Goal: Transaction & Acquisition: Download file/media

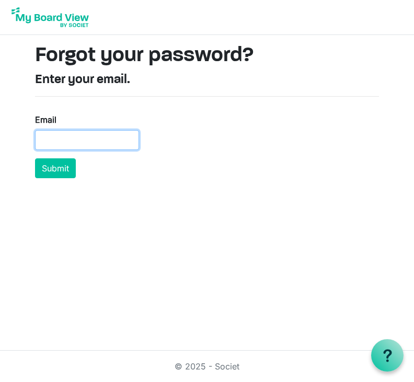
click at [95, 140] on input "Email" at bounding box center [87, 140] width 104 height 20
click at [52, 20] on img at bounding box center [50, 17] width 84 height 26
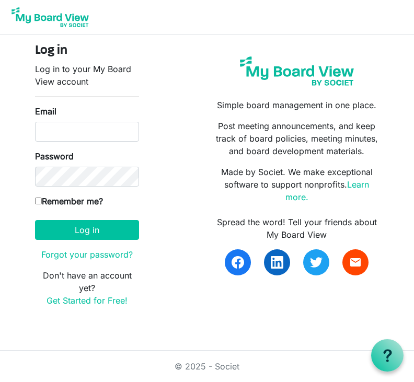
click at [111, 135] on input "Email" at bounding box center [87, 132] width 104 height 20
type input "[EMAIL_ADDRESS][DOMAIN_NAME]"
click at [87, 229] on button "Log in" at bounding box center [87, 230] width 104 height 20
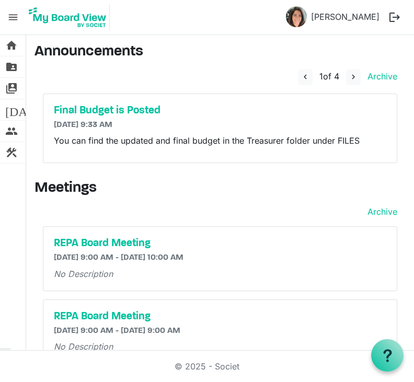
click at [15, 68] on span "folder_shared" at bounding box center [11, 66] width 13 height 21
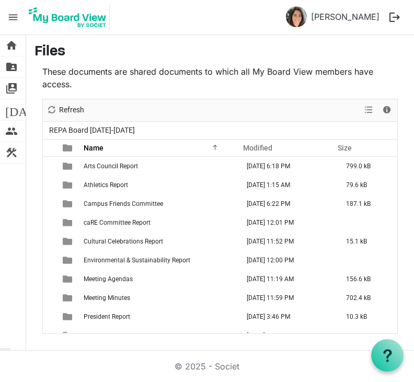
click at [369, 221] on td "is template cell column header Size" at bounding box center [367, 222] width 57 height 19
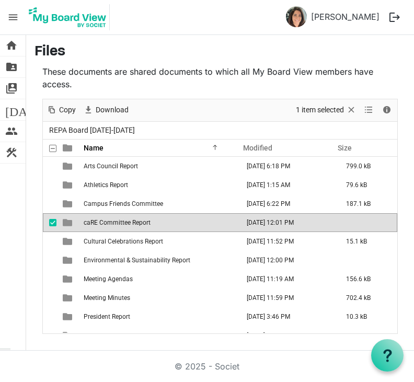
click at [76, 225] on td "is template cell column header type" at bounding box center [68, 222] width 24 height 19
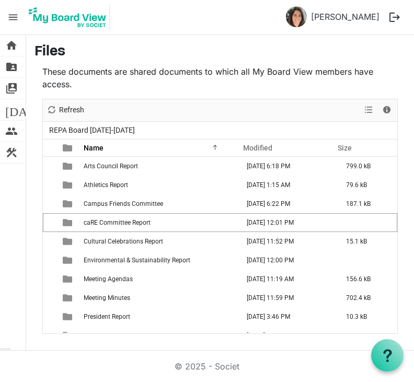
click at [93, 225] on span "caRE Committee Report" at bounding box center [117, 222] width 67 height 7
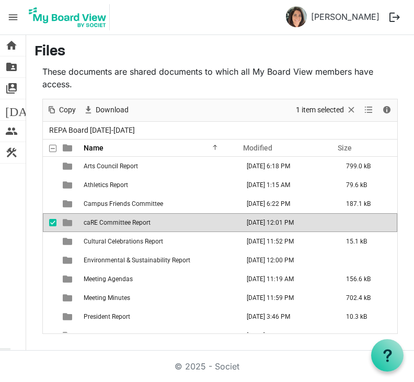
click at [75, 220] on td "is template cell column header type" at bounding box center [68, 222] width 24 height 19
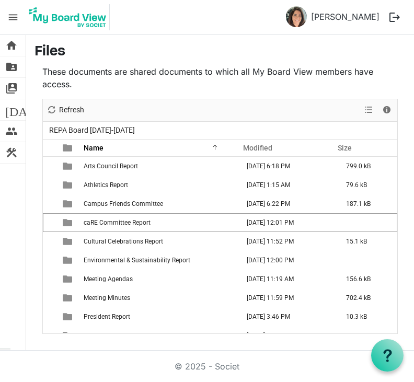
click at [25, 273] on div "home Home folder_shared Files switch_account Manage Boards [DATE] Calendar peop…" at bounding box center [13, 192] width 26 height 315
click at [15, 152] on span "construction" at bounding box center [11, 152] width 13 height 21
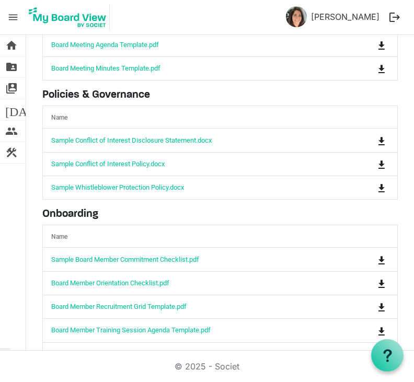
scroll to position [132, 0]
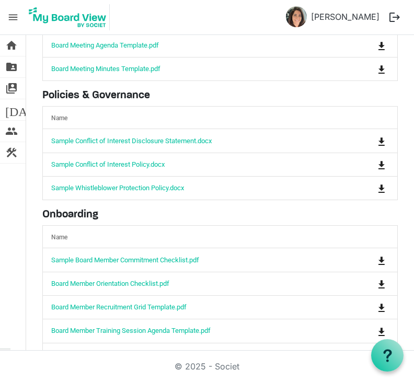
click at [75, 279] on link "Board Member Orientation Checklist.pdf" at bounding box center [110, 283] width 118 height 8
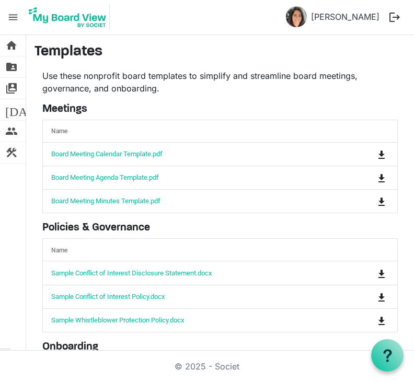
click at [13, 131] on span "people" at bounding box center [11, 131] width 13 height 21
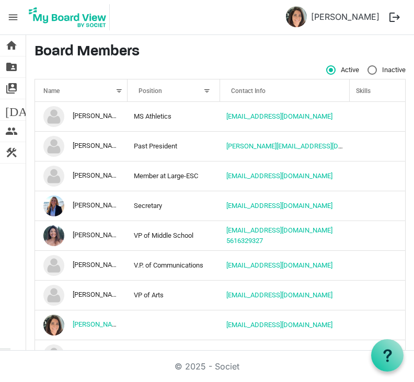
click at [14, 49] on span "home" at bounding box center [11, 45] width 13 height 21
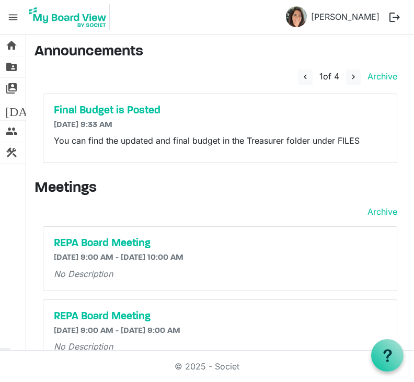
click at [19, 19] on span "menu" at bounding box center [13, 17] width 20 height 20
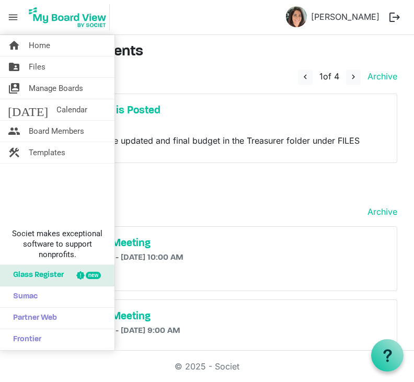
click at [31, 68] on span "Files" at bounding box center [37, 66] width 17 height 21
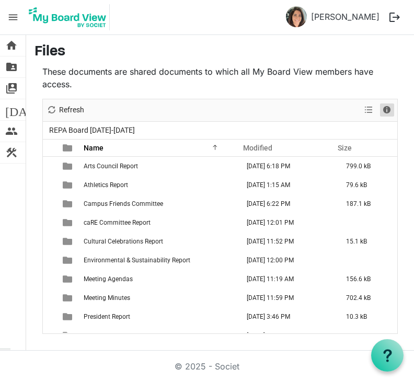
click at [386, 110] on span "Details" at bounding box center [386, 109] width 13 height 13
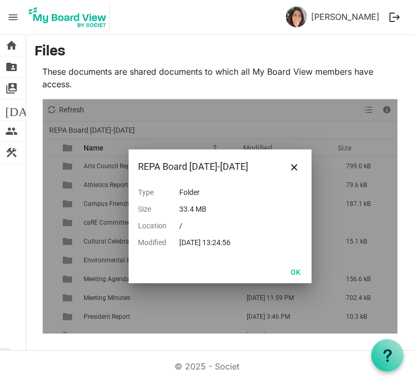
click at [294, 270] on button "OK" at bounding box center [295, 271] width 23 height 15
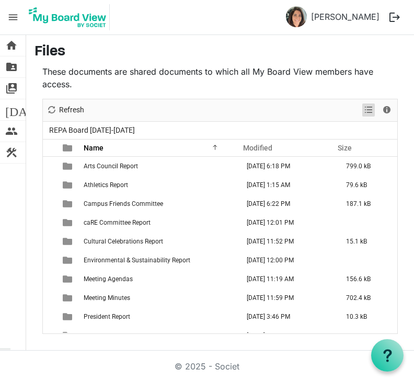
click at [370, 110] on span "View dropdownbutton" at bounding box center [368, 109] width 13 height 13
click at [377, 57] on h3 "Files" at bounding box center [219, 52] width 371 height 18
click at [88, 307] on td "President Report" at bounding box center [160, 316] width 160 height 19
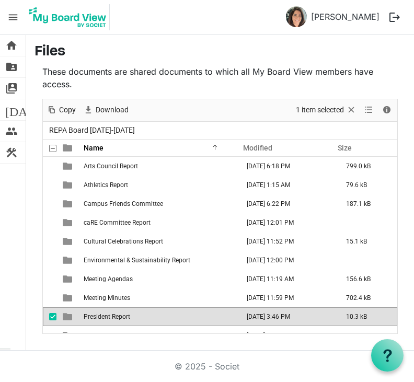
click at [56, 307] on td "is template cell column header type" at bounding box center [68, 316] width 24 height 19
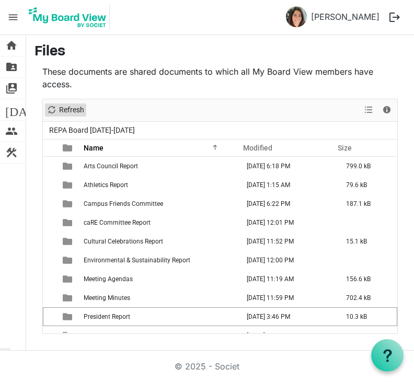
click at [60, 103] on span "Refresh" at bounding box center [71, 109] width 27 height 13
click at [50, 181] on span "checkbox" at bounding box center [52, 184] width 7 height 7
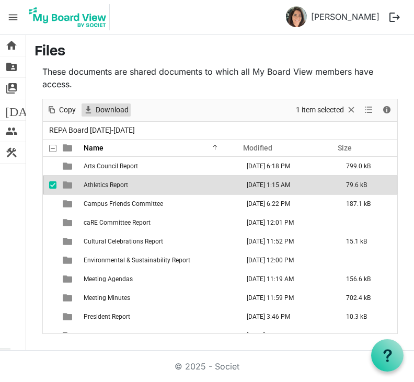
click at [105, 103] on span "Download" at bounding box center [112, 109] width 35 height 13
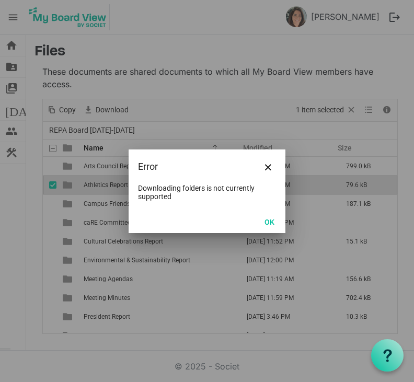
click at [270, 223] on button "OK" at bounding box center [268, 221] width 23 height 15
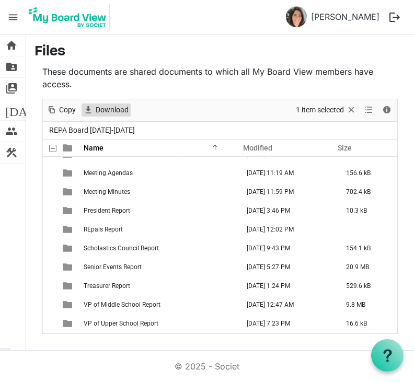
scroll to position [106, 0]
click at [12, 87] on span "switch_account" at bounding box center [11, 88] width 13 height 21
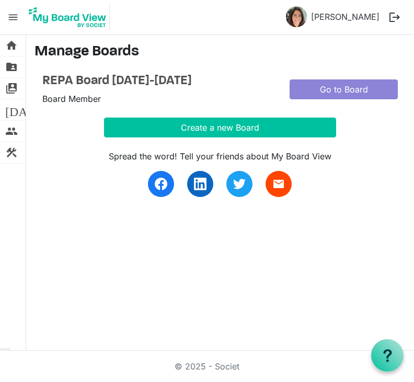
click at [377, 94] on link "Go to Board" at bounding box center [343, 89] width 108 height 20
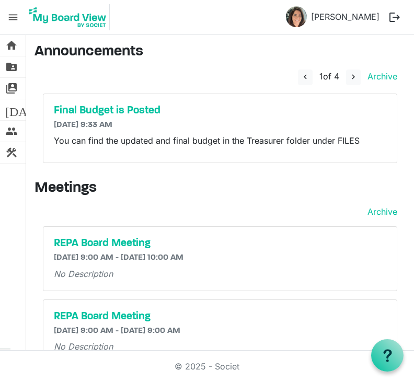
click at [13, 17] on span "menu" at bounding box center [13, 17] width 20 height 20
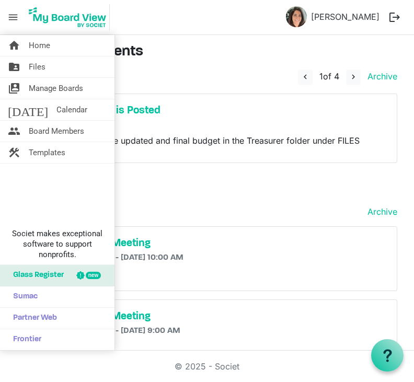
click at [49, 92] on span "Manage Boards" at bounding box center [56, 88] width 54 height 21
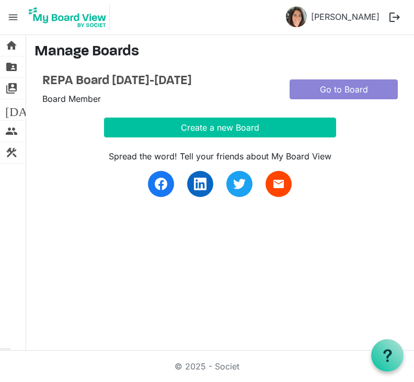
click at [371, 89] on link "Go to Board" at bounding box center [343, 89] width 108 height 20
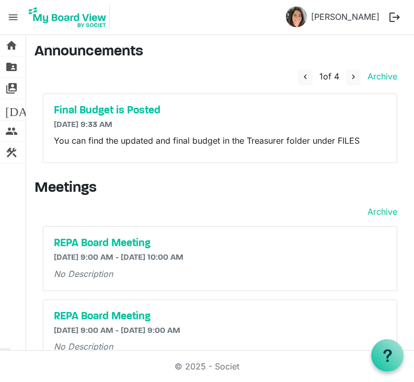
click at [350, 76] on span "navigate_next" at bounding box center [352, 76] width 9 height 9
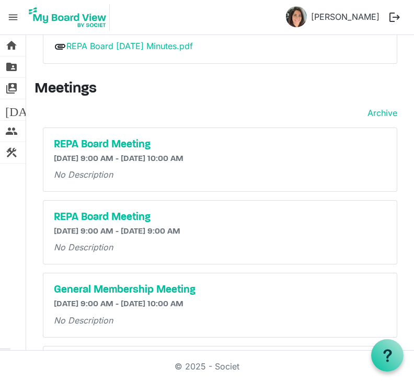
scroll to position [102, 0]
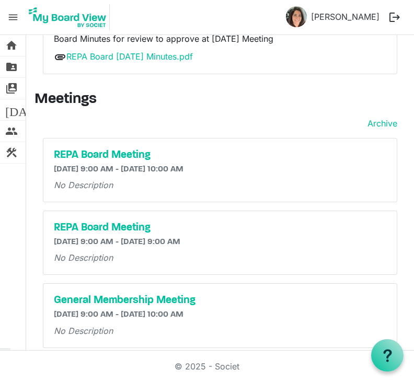
click at [11, 91] on span "switch_account" at bounding box center [11, 88] width 13 height 21
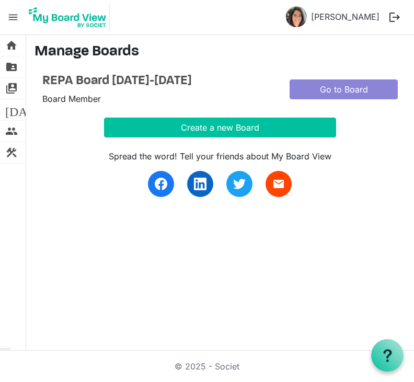
click at [14, 45] on span "home" at bounding box center [11, 45] width 13 height 21
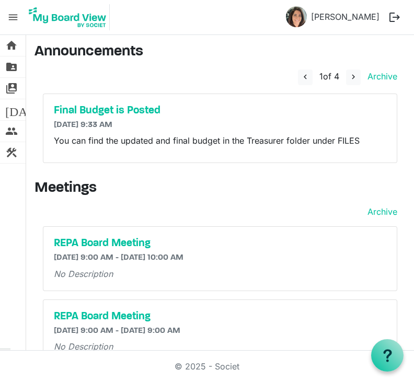
click at [16, 16] on span "menu" at bounding box center [13, 17] width 20 height 20
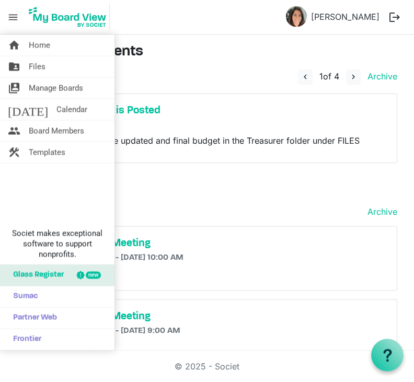
scroll to position [33, 0]
click at [29, 68] on span "Files" at bounding box center [37, 66] width 17 height 21
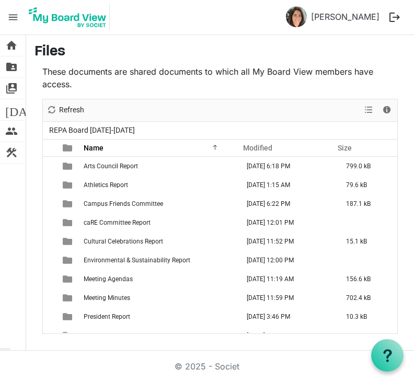
click at [369, 186] on td "79.6 kB" at bounding box center [367, 184] width 57 height 19
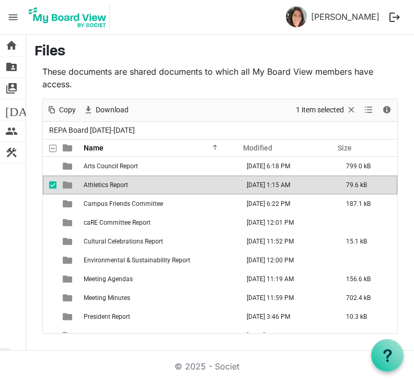
click at [388, 146] on div at bounding box center [384, 147] width 7 height 17
click at [54, 182] on span "checkbox" at bounding box center [52, 184] width 7 height 7
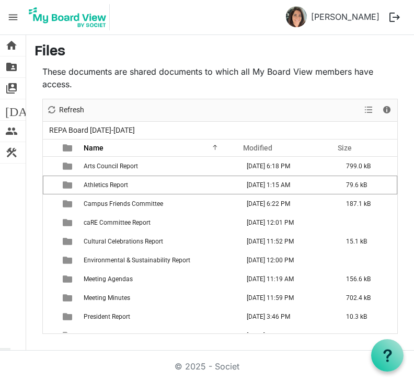
click at [35, 265] on div "These documents are shared documents to which all My Board View members have ac…" at bounding box center [219, 199] width 371 height 268
click at [57, 279] on div "checkbox" at bounding box center [55, 279] width 13 height 10
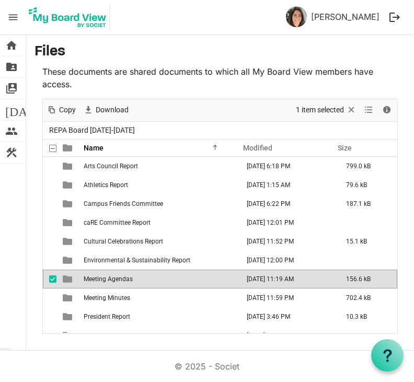
scroll to position [33, 0]
click at [311, 269] on td "[DATE] 11:19 AM" at bounding box center [289, 278] width 99 height 19
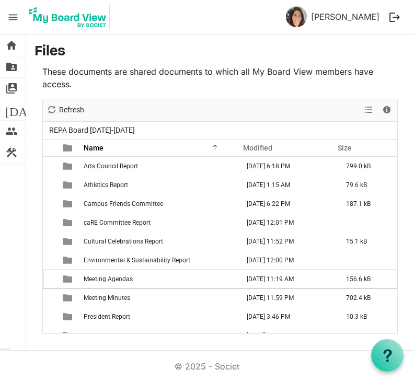
click at [330, 269] on td "[DATE] 11:19 AM" at bounding box center [289, 278] width 99 height 19
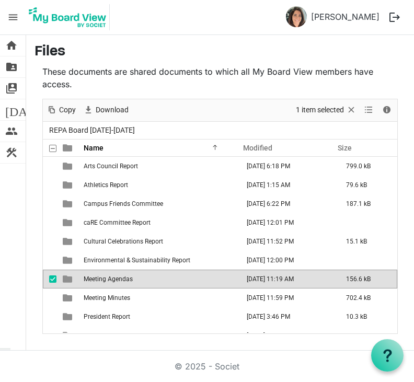
click at [43, 325] on div "home Home folder_shared Files switch_account Manage Boards [DATE] Calendar peop…" at bounding box center [207, 192] width 414 height 315
click at [2, 237] on div "home Home folder_shared Files switch_account Manage Boards [DATE] Calendar peop…" at bounding box center [13, 192] width 26 height 315
click at [55, 275] on span "checkbox" at bounding box center [52, 278] width 7 height 7
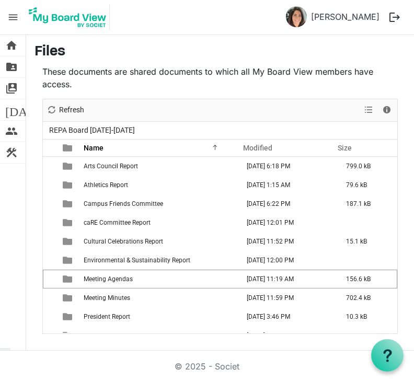
click at [46, 333] on div "home Home folder_shared Files switch_account Manage Boards [DATE] Calendar peop…" at bounding box center [207, 192] width 414 height 315
click at [366, 103] on span "View dropdownbutton" at bounding box center [368, 109] width 13 height 13
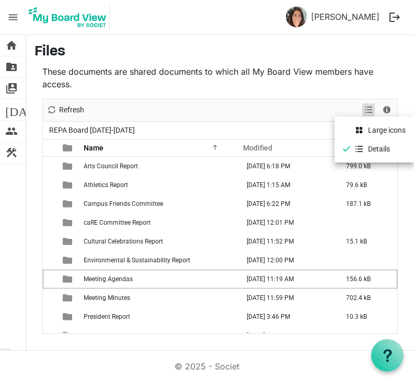
click at [387, 121] on li "Large icons" at bounding box center [373, 130] width 79 height 19
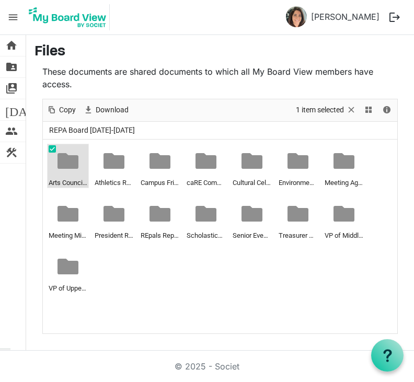
click at [63, 145] on div "Arts Council Report" at bounding box center [68, 166] width 39 height 43
click at [64, 103] on span "Copy" at bounding box center [67, 109] width 19 height 13
click at [108, 103] on span "Download" at bounding box center [112, 109] width 35 height 13
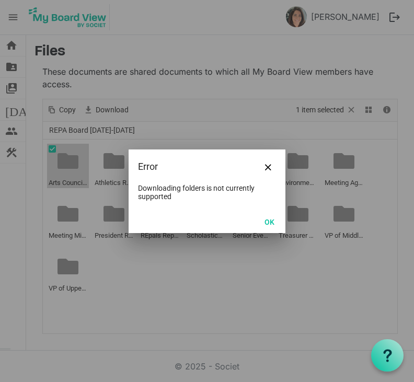
click at [262, 164] on button "Close" at bounding box center [268, 167] width 16 height 16
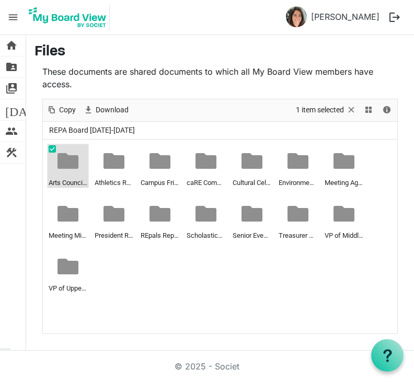
click at [395, 139] on ul "Arts Council Report Athletics Report Campus Friends Committee caRE Committee Re…" at bounding box center [220, 236] width 354 height 194
